Goal: Find specific page/section: Find specific page/section

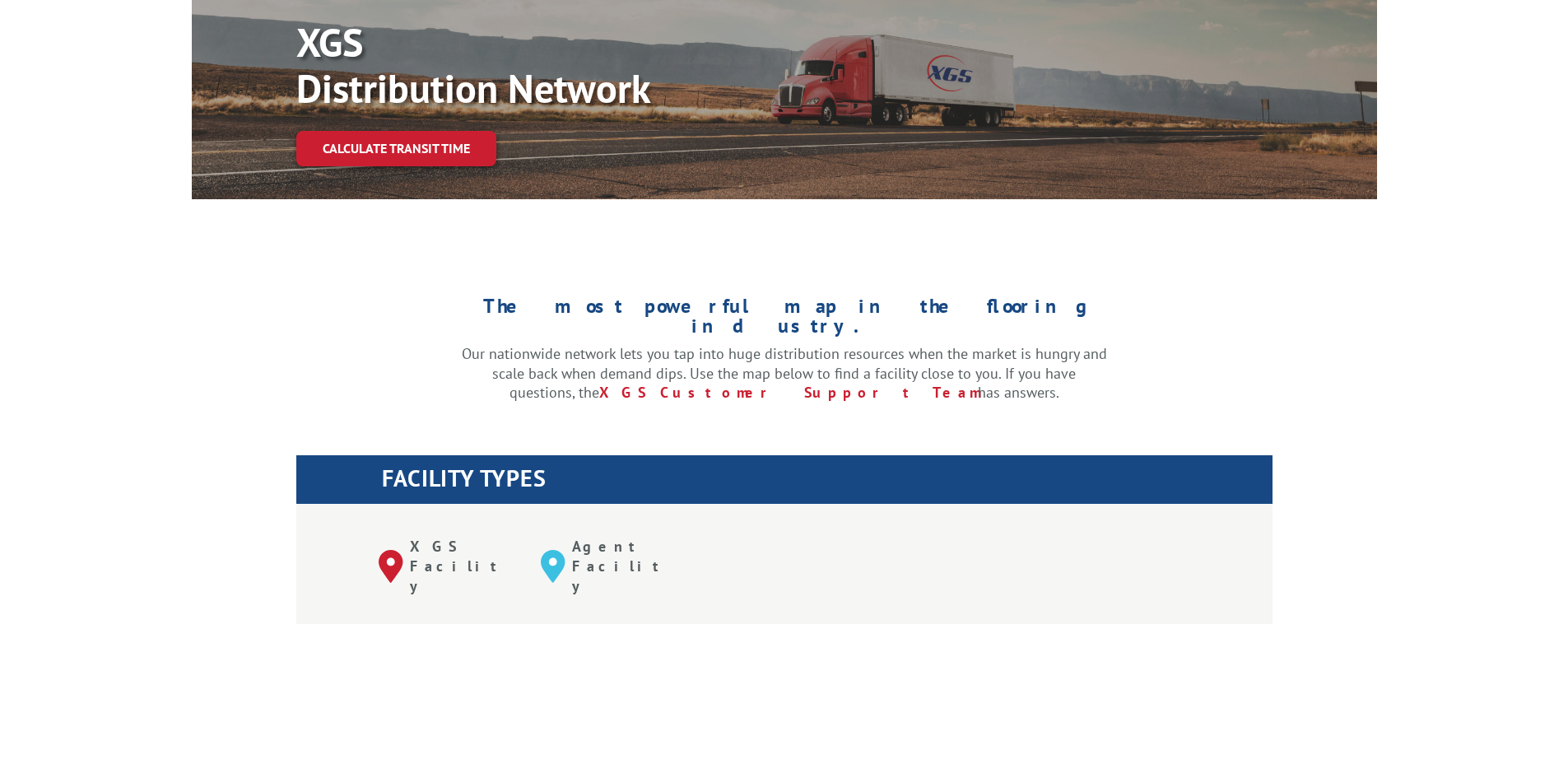
scroll to position [576, 0]
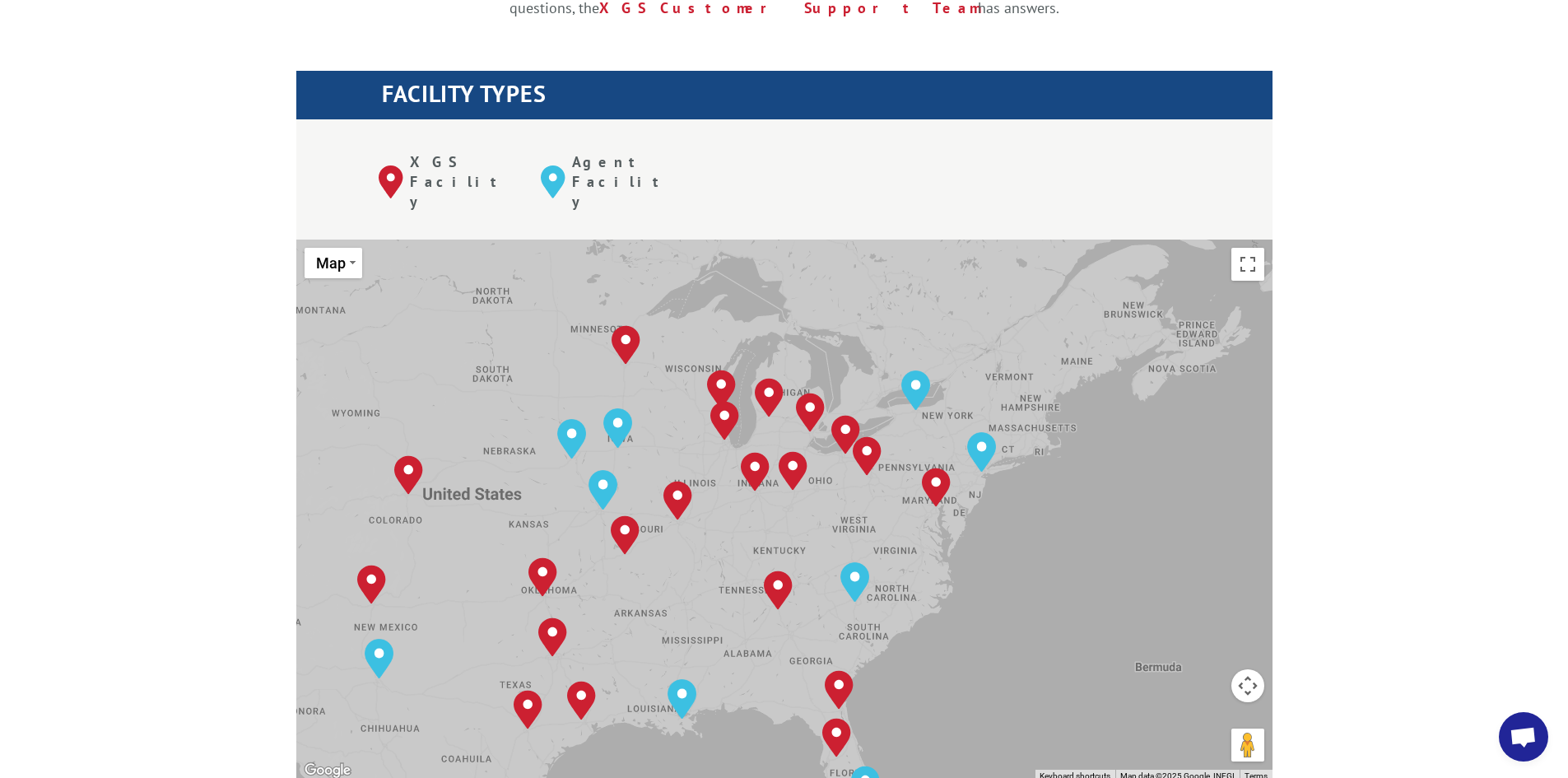
drag, startPoint x: 1203, startPoint y: 455, endPoint x: 943, endPoint y: 491, distance: 262.5
click at [943, 491] on div "[GEOGRAPHIC_DATA], [GEOGRAPHIC_DATA] [GEOGRAPHIC_DATA], [GEOGRAPHIC_DATA] [GEOG…" at bounding box center [784, 509] width 976 height 541
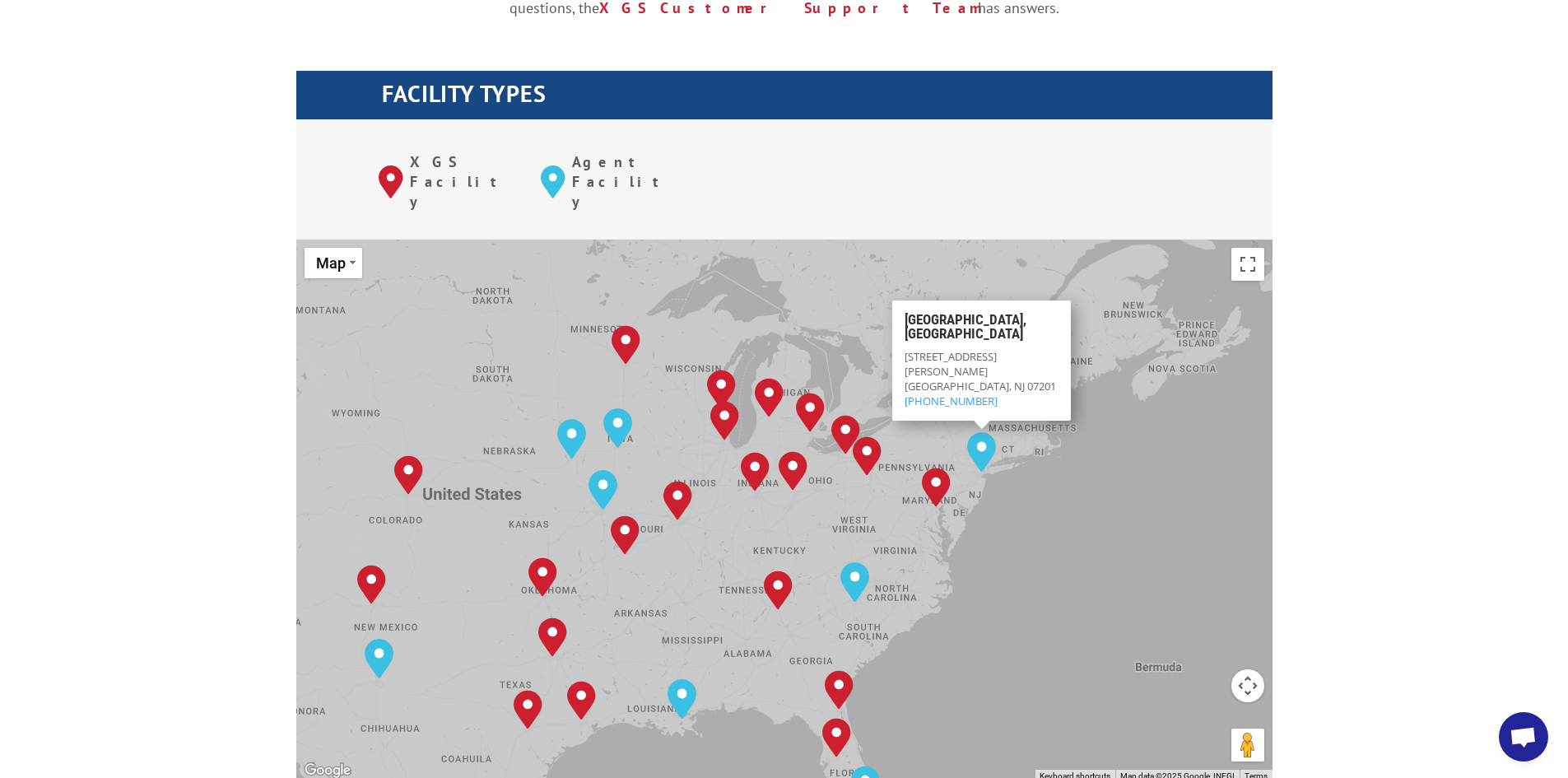
click at [956, 377] on span "[GEOGRAPHIC_DATA], NJ 07201" at bounding box center [980, 384] width 151 height 15
copy span "[GEOGRAPHIC_DATA], NJ 07201"
click at [920, 348] on span "[STREET_ADDRESS][PERSON_NAME]" at bounding box center [950, 363] width 92 height 29
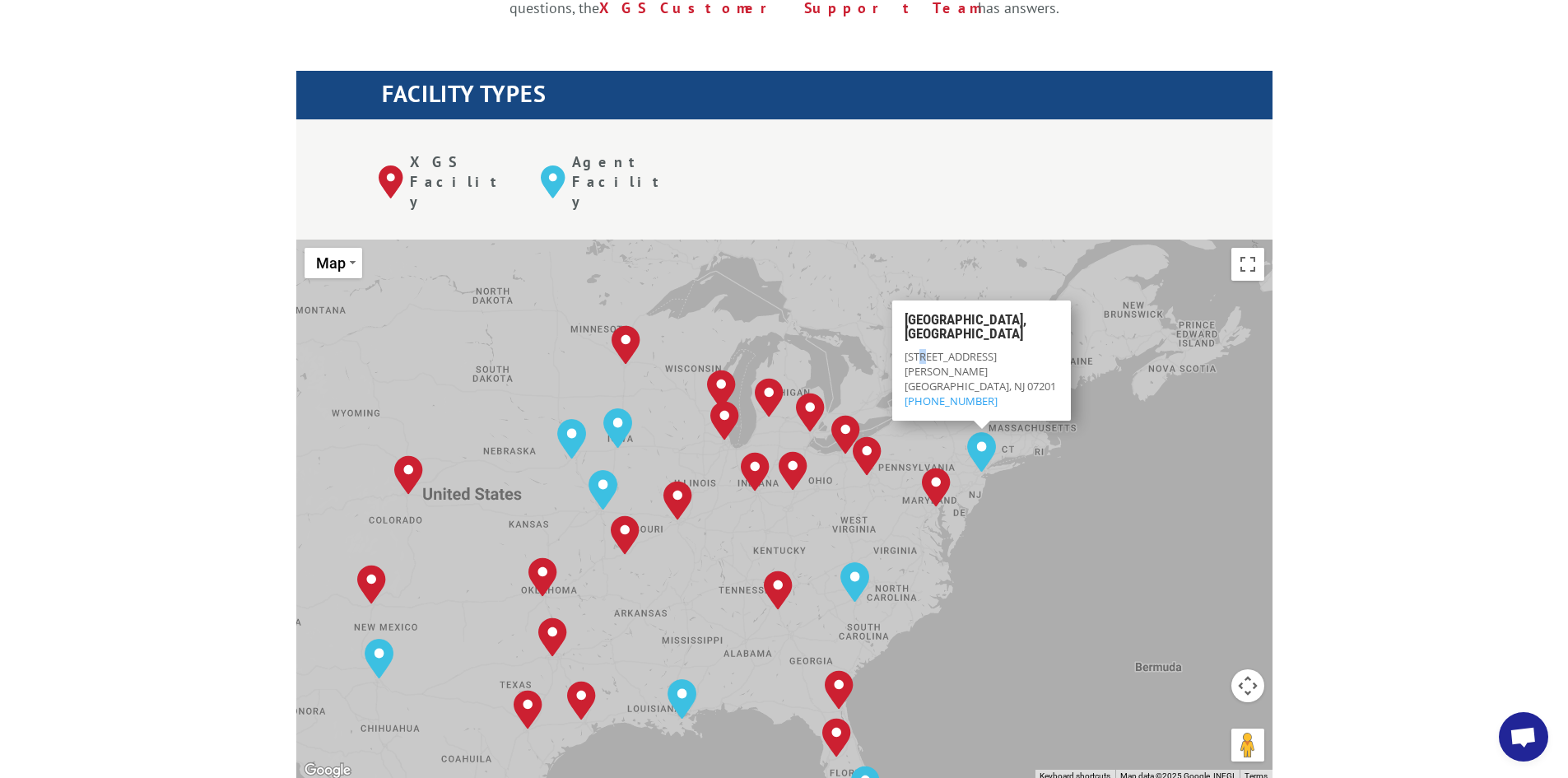
click at [920, 348] on span "[STREET_ADDRESS][PERSON_NAME]" at bounding box center [950, 363] width 92 height 29
drag, startPoint x: 920, startPoint y: 285, endPoint x: 929, endPoint y: 304, distance: 21.0
click at [929, 348] on div "[STREET_ADDRESS][PERSON_NAME] (844) 947-7447" at bounding box center [981, 378] width 154 height 60
copy div "[STREET_ADDRESS][PERSON_NAME]"
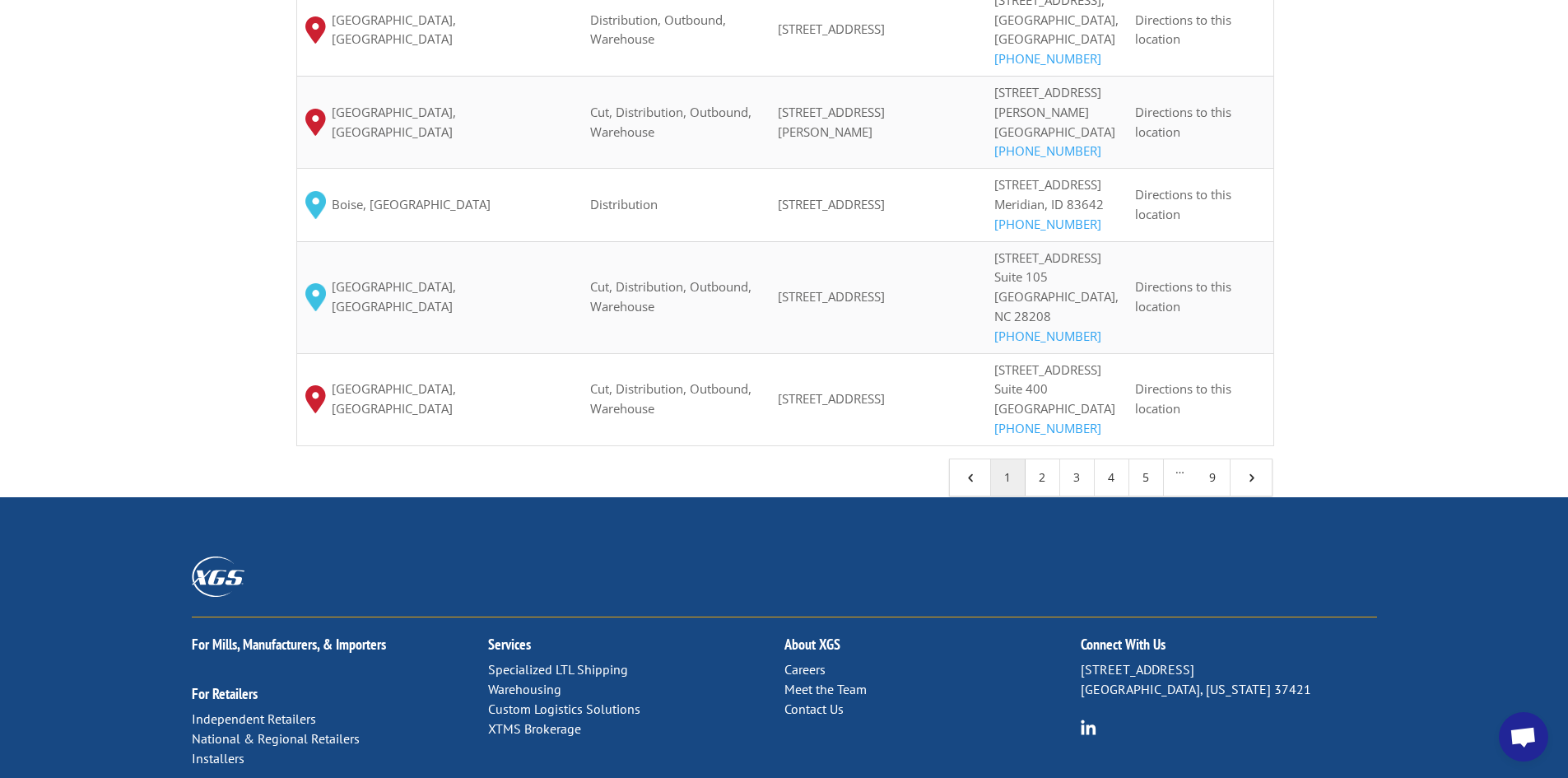
scroll to position [1843, 0]
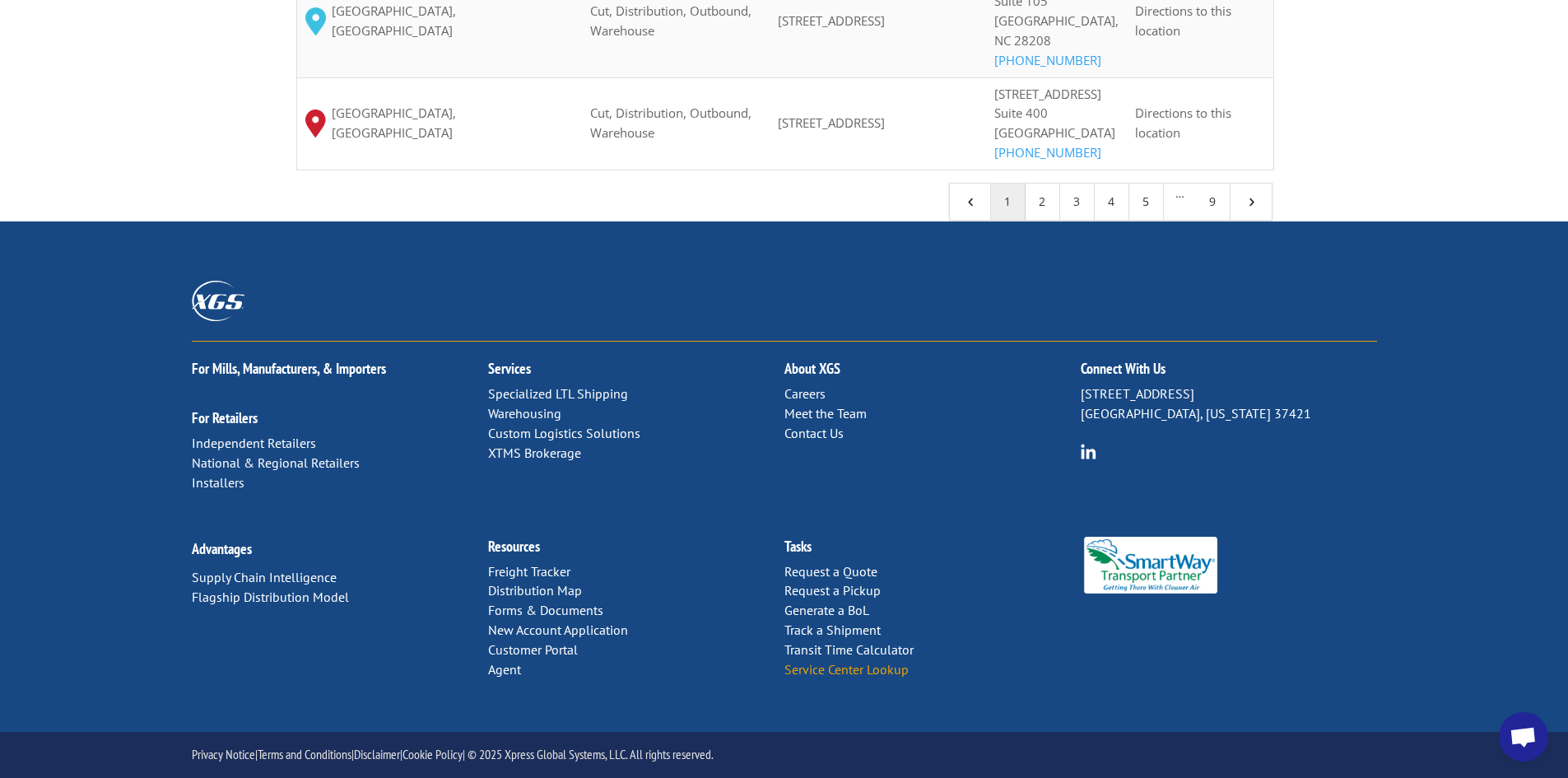
click at [850, 669] on link "Service Center Lookup" at bounding box center [847, 668] width 124 height 16
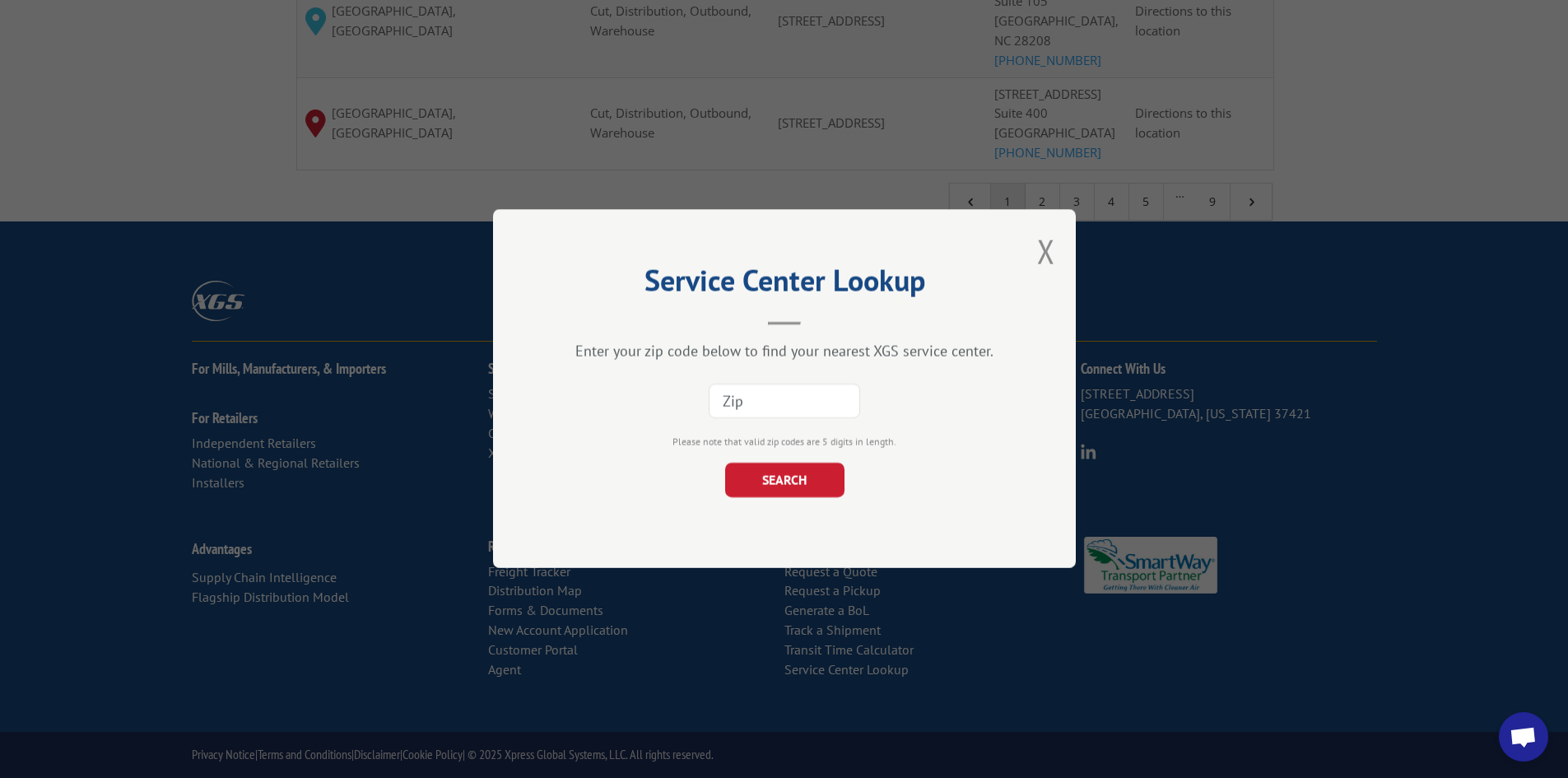
click at [772, 394] on input at bounding box center [784, 402] width 151 height 35
paste input "07481"
type input "07481"
click at [745, 478] on button "SEARCH" at bounding box center [784, 481] width 119 height 35
